Goal: Information Seeking & Learning: Learn about a topic

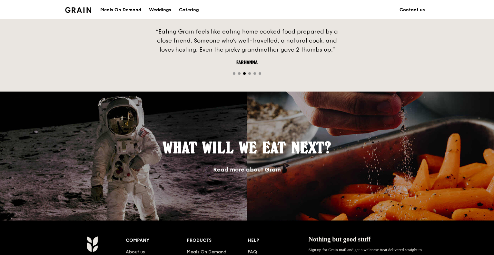
scroll to position [580, 0]
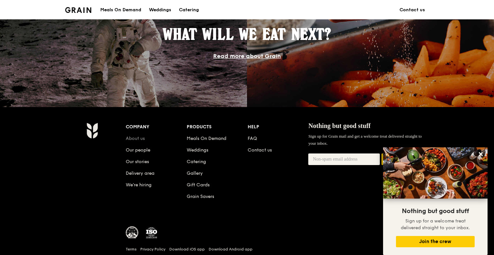
click at [139, 138] on link "About us" at bounding box center [135, 138] width 19 height 5
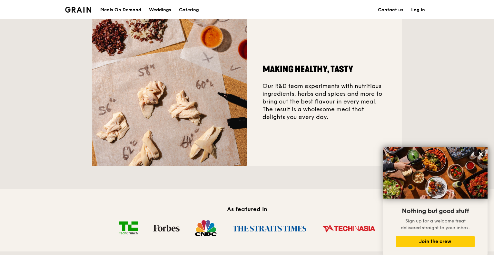
scroll to position [193, 0]
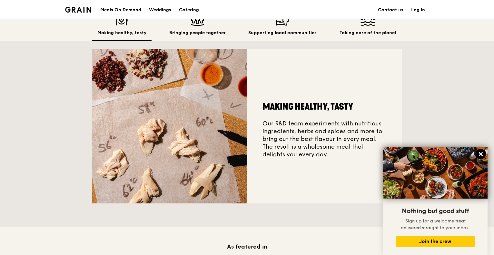
click at [482, 153] on icon at bounding box center [481, 154] width 4 height 4
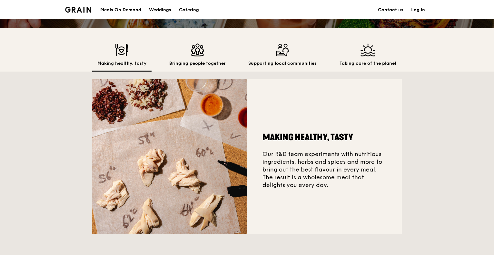
scroll to position [129, 0]
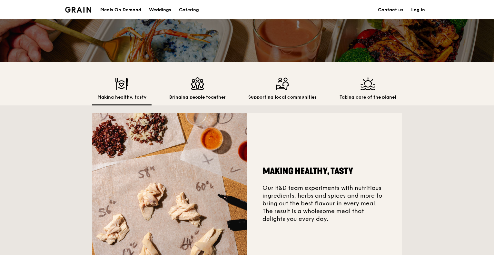
click at [191, 91] on div "Bringing people together" at bounding box center [197, 91] width 67 height 28
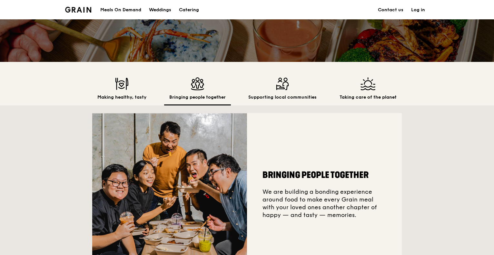
click at [260, 90] on img at bounding box center [282, 83] width 68 height 13
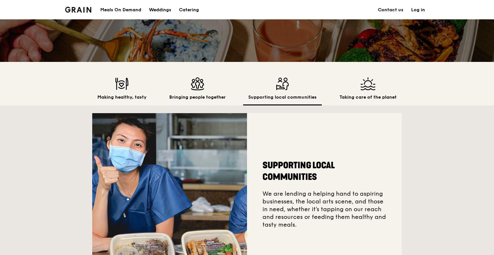
click at [367, 95] on h2 "Taking care of the planet" at bounding box center [367, 97] width 57 height 6
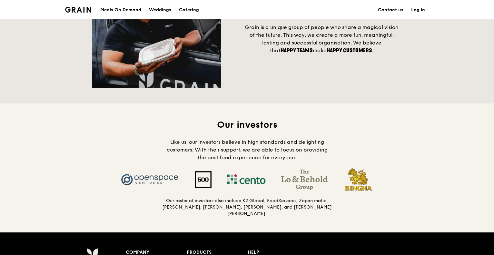
scroll to position [694, 0]
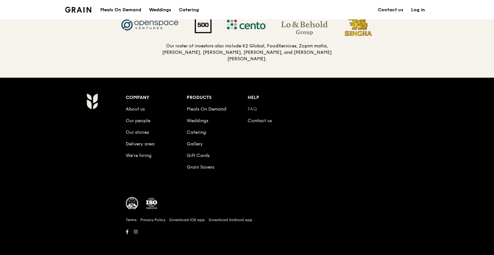
click at [252, 107] on link "FAQ" at bounding box center [252, 108] width 9 height 5
